Goal: Use online tool/utility

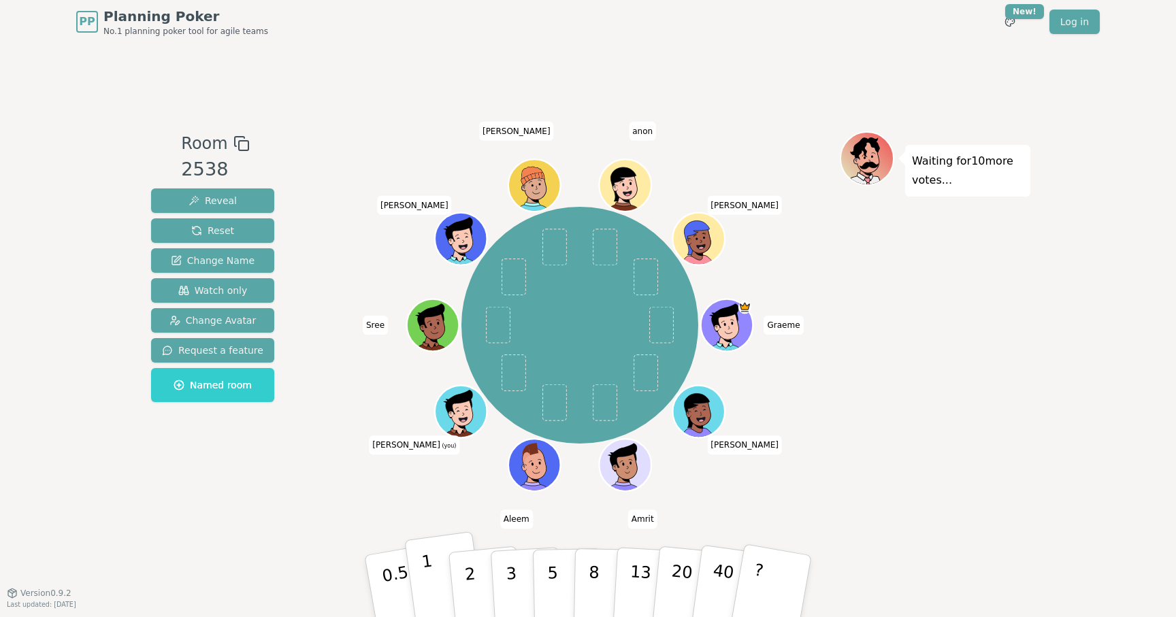
click at [429, 570] on p "1" at bounding box center [431, 588] width 20 height 74
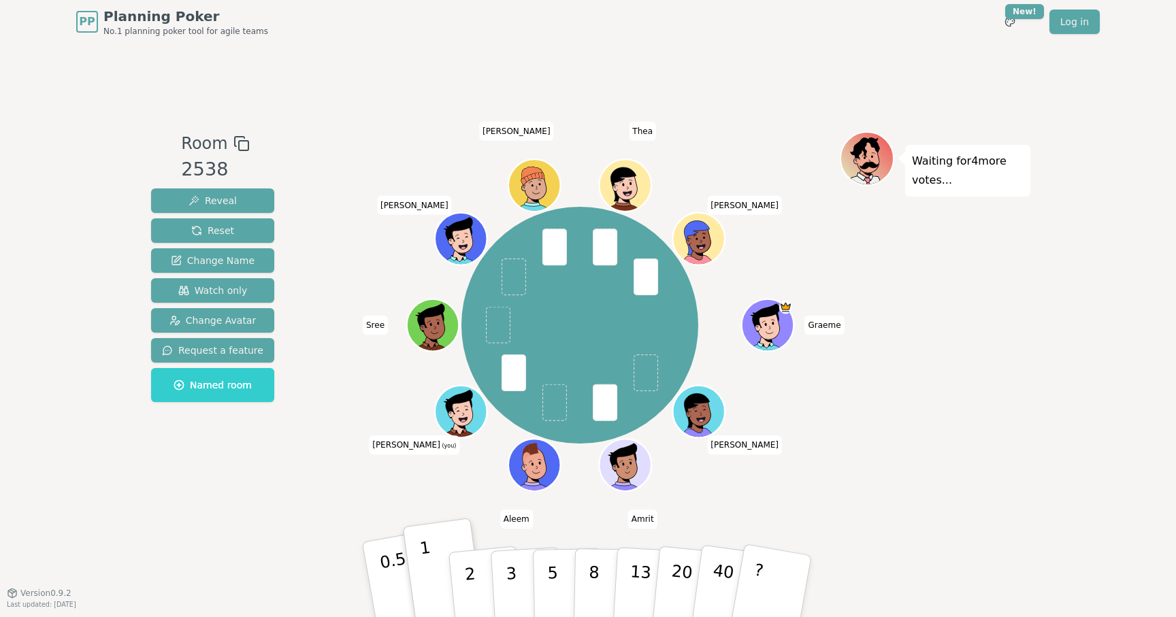
click at [390, 587] on p "0.5" at bounding box center [397, 587] width 38 height 77
click at [393, 570] on p "0.5" at bounding box center [397, 587] width 38 height 77
click at [430, 575] on button "1" at bounding box center [444, 586] width 81 height 110
click at [516, 570] on button "3" at bounding box center [527, 587] width 74 height 106
click at [463, 575] on button "2" at bounding box center [486, 587] width 78 height 108
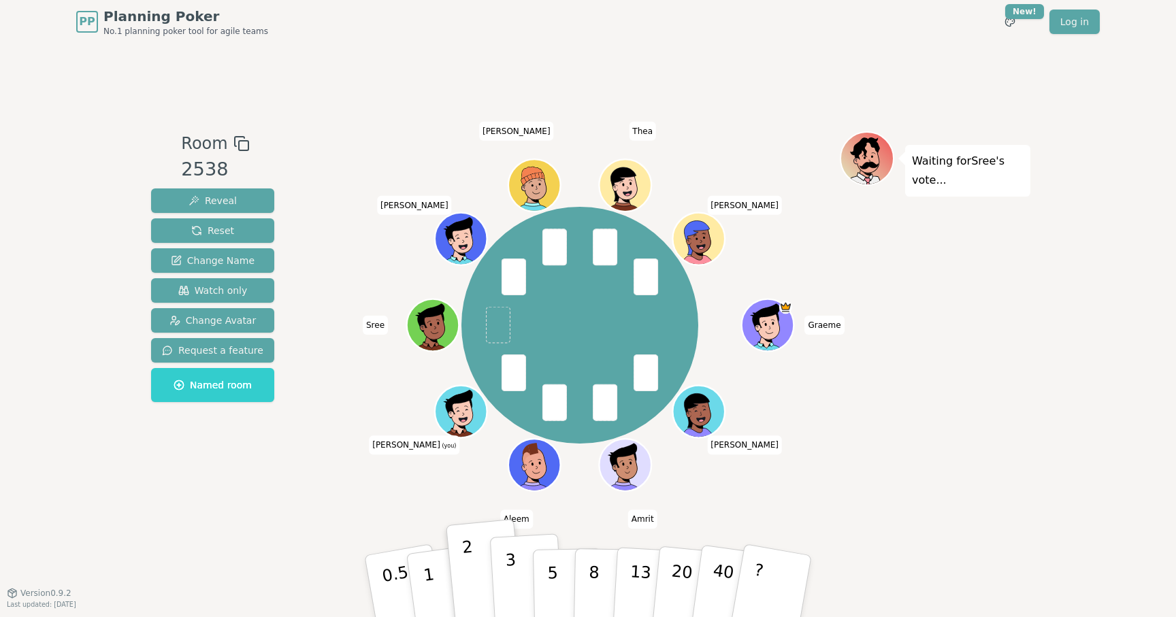
click at [508, 570] on p "3" at bounding box center [512, 588] width 15 height 74
click at [479, 580] on button "2" at bounding box center [486, 587] width 78 height 108
click at [521, 573] on button "3" at bounding box center [527, 587] width 74 height 106
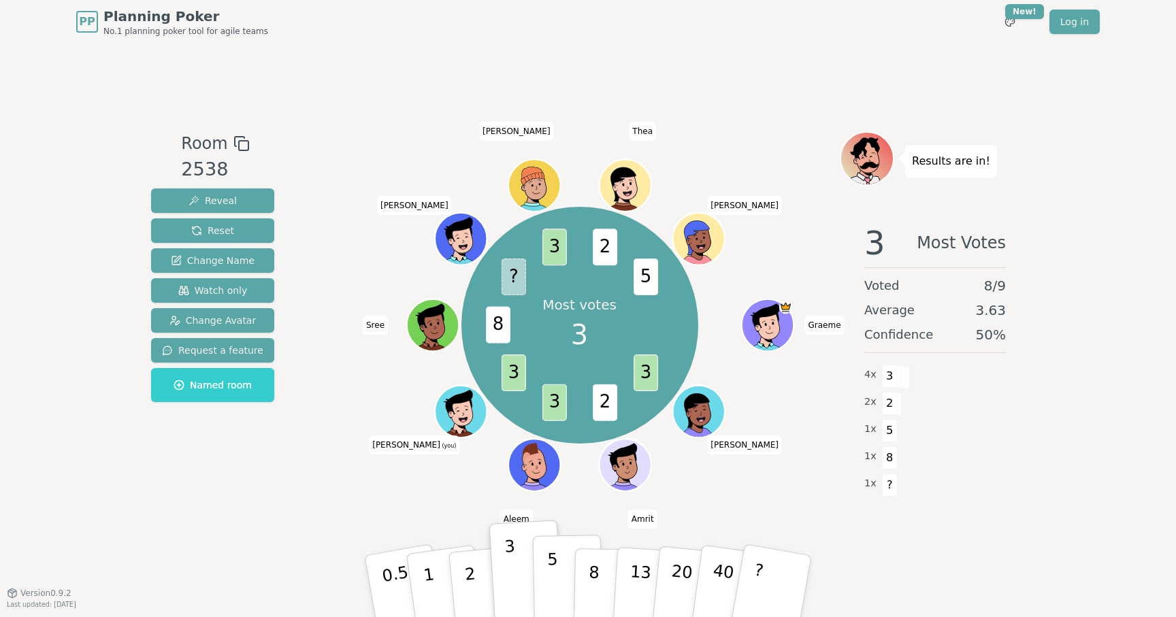
click at [546, 578] on button "5" at bounding box center [568, 586] width 70 height 103
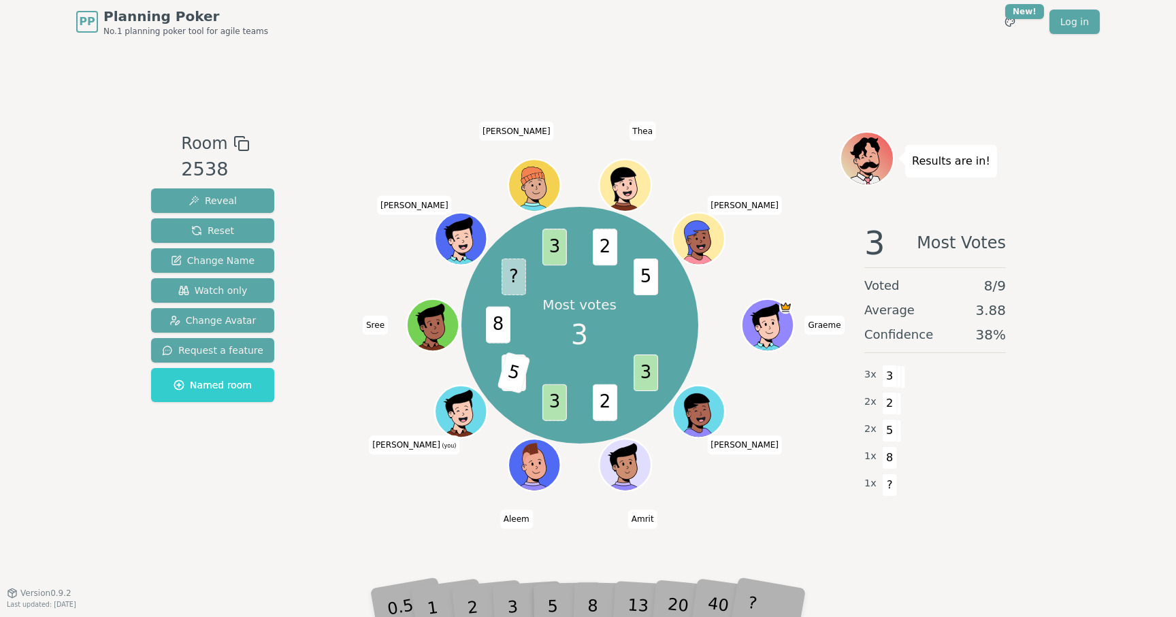
click at [479, 531] on div "Room 2538 Reveal Reset Change Name Watch only Change Avatar Request a feature N…" at bounding box center [588, 318] width 885 height 549
click at [509, 576] on div "3" at bounding box center [527, 586] width 44 height 50
click at [478, 604] on div "2" at bounding box center [485, 586] width 45 height 51
click at [525, 603] on div "3" at bounding box center [527, 586] width 44 height 50
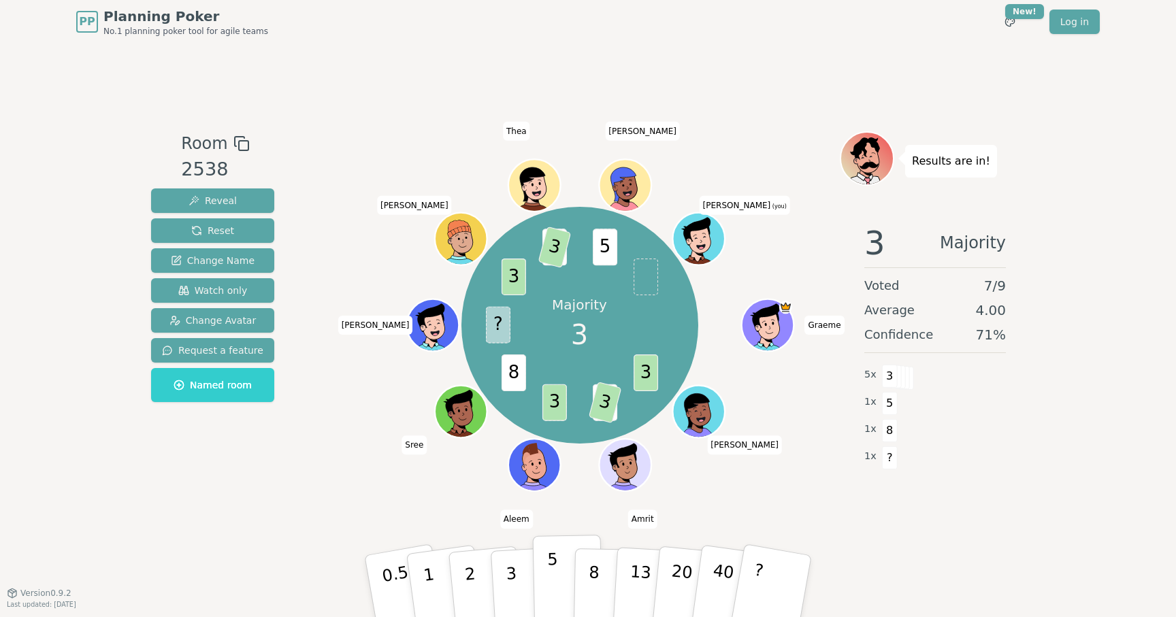
click at [544, 582] on button "5" at bounding box center [568, 586] width 70 height 103
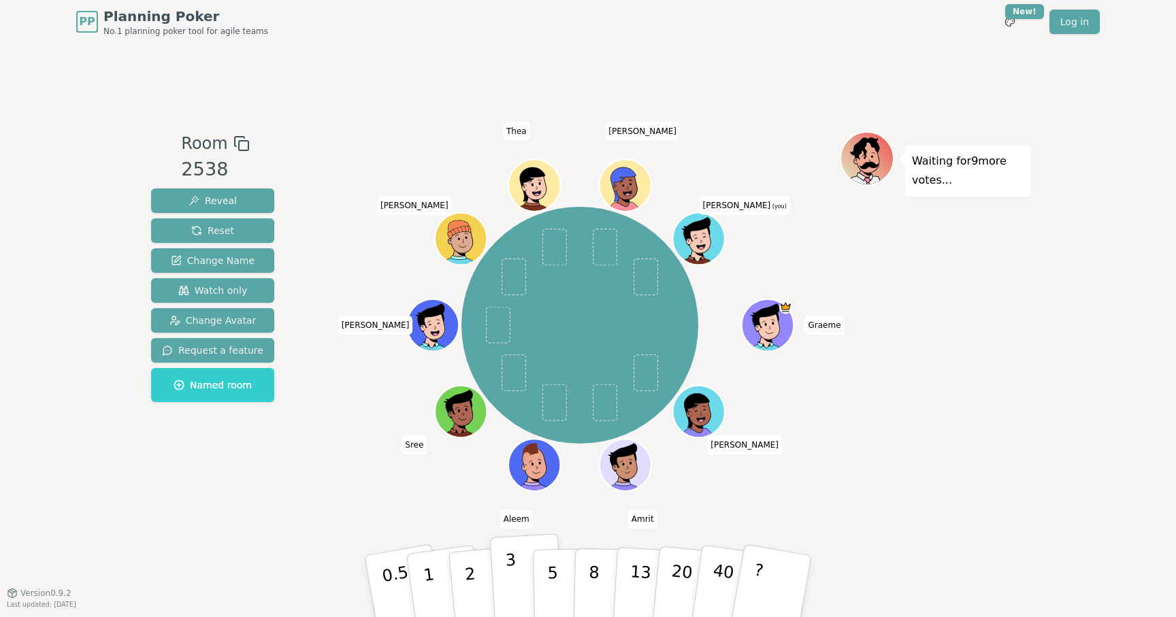
click at [518, 589] on button "3" at bounding box center [527, 587] width 74 height 106
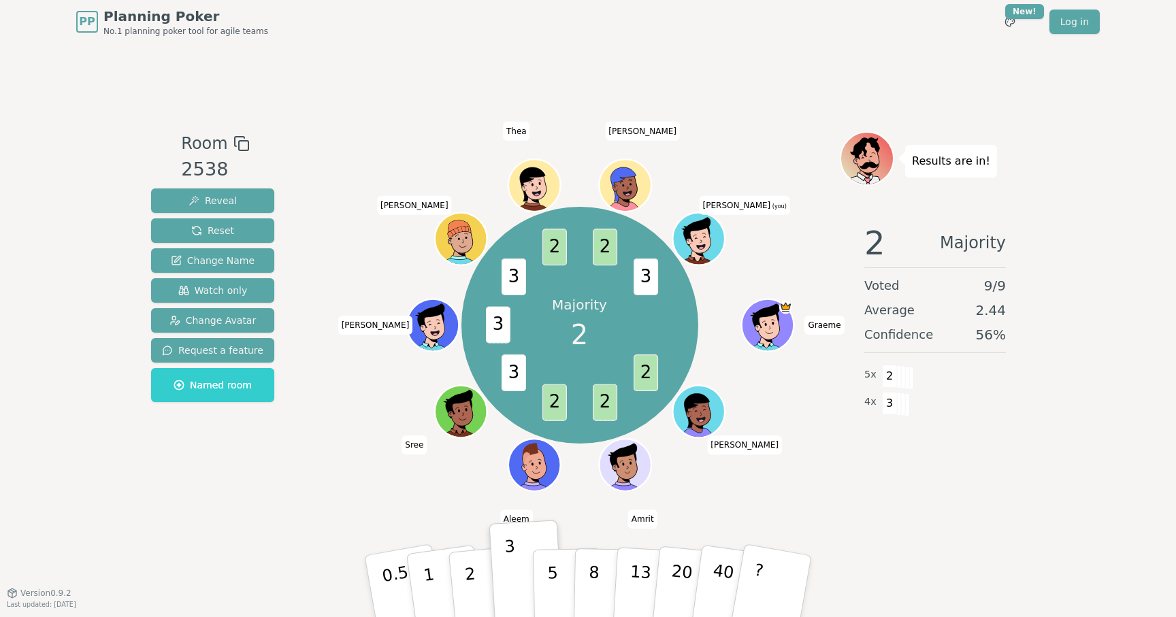
click at [461, 514] on div "Room 2538 Reveal Reset Change Name Watch only Change Avatar Request a feature N…" at bounding box center [588, 318] width 885 height 549
click at [476, 569] on button "2" at bounding box center [486, 587] width 78 height 108
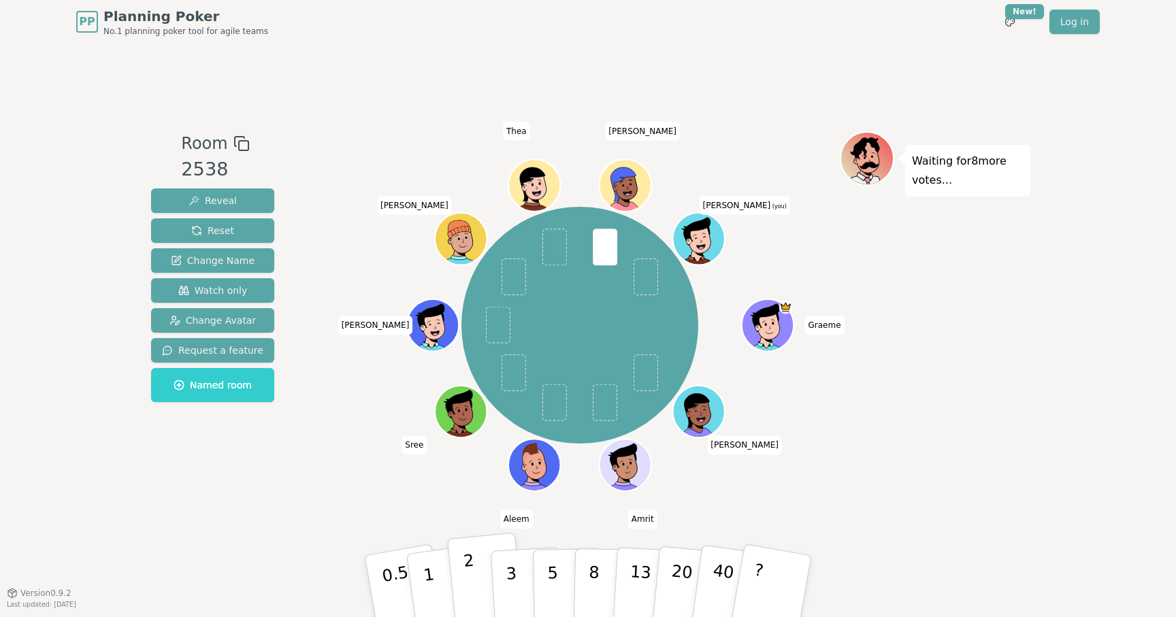
click at [470, 576] on p "2" at bounding box center [472, 588] width 18 height 74
click at [437, 547] on button "1" at bounding box center [444, 586] width 81 height 110
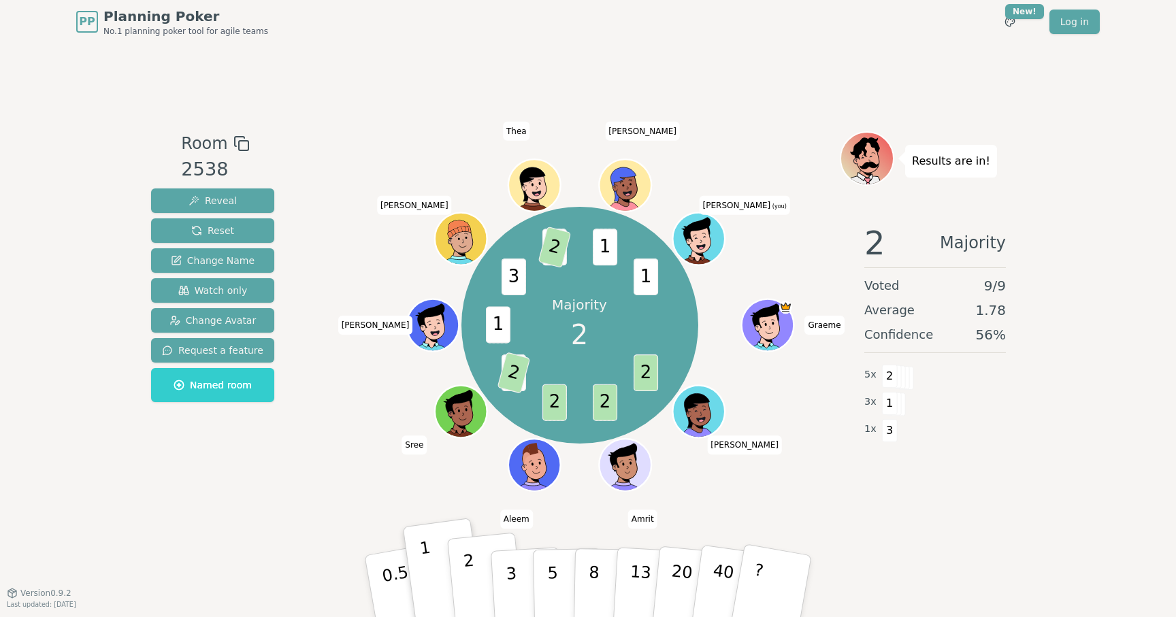
click at [473, 587] on p "2" at bounding box center [472, 588] width 18 height 74
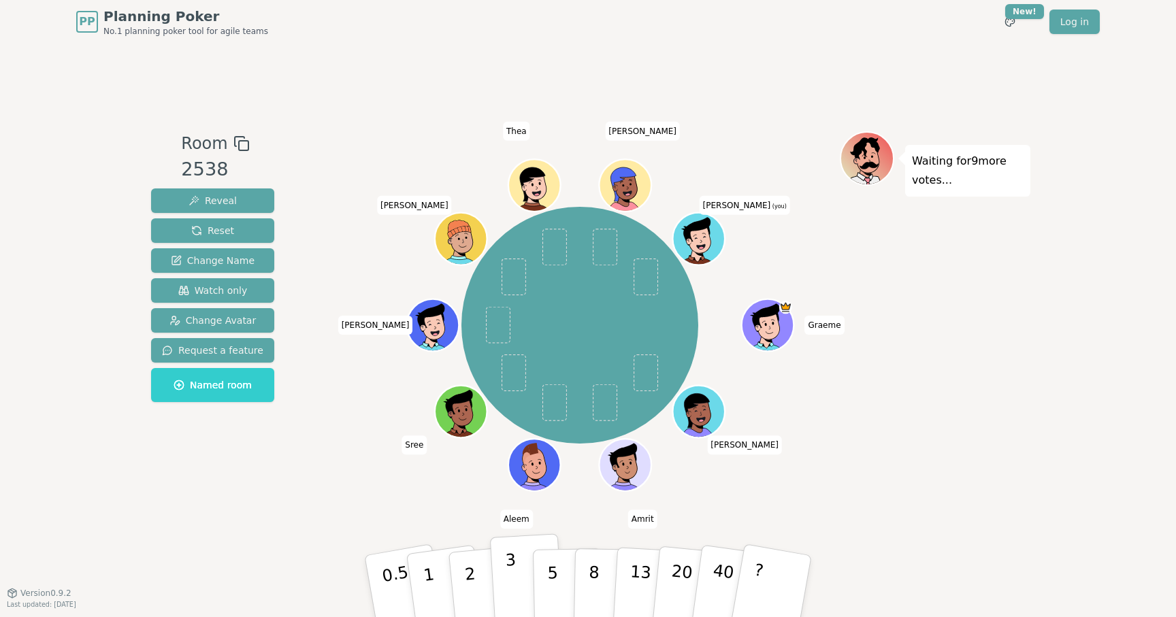
click at [507, 578] on p "3" at bounding box center [512, 588] width 15 height 74
click at [467, 574] on p "2" at bounding box center [472, 588] width 18 height 74
click at [513, 582] on p "3" at bounding box center [512, 588] width 15 height 74
click at [478, 581] on button "2" at bounding box center [486, 587] width 78 height 108
click at [414, 572] on button "1" at bounding box center [444, 586] width 81 height 110
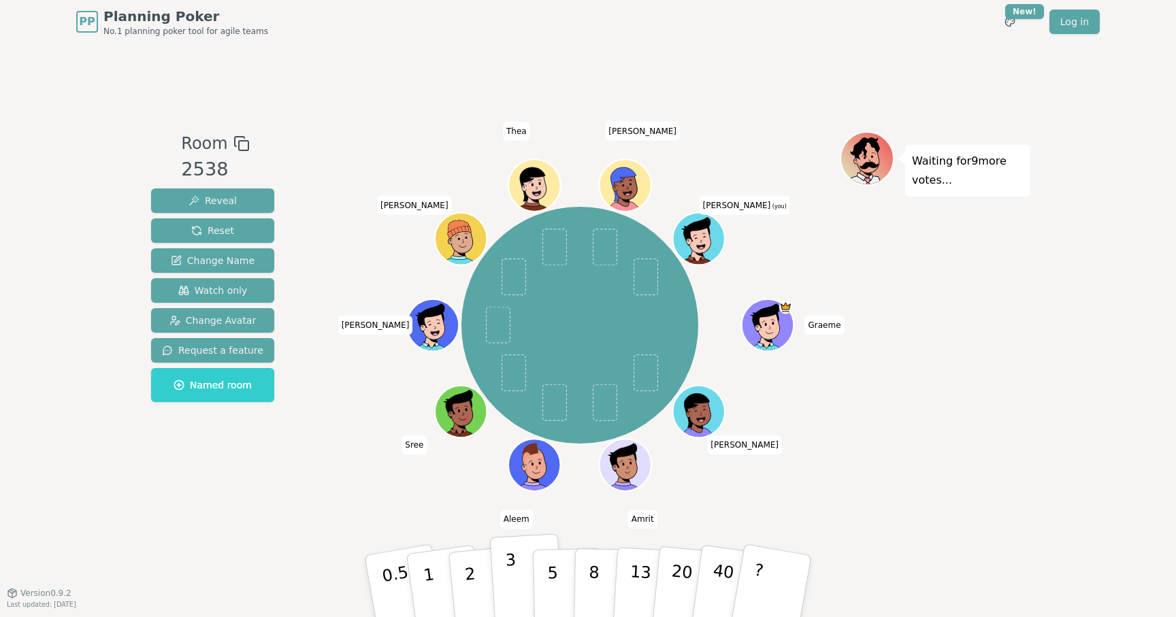
click at [521, 577] on button "3" at bounding box center [527, 587] width 74 height 106
click at [551, 572] on p "5" at bounding box center [553, 586] width 12 height 73
